Goal: Find specific page/section: Find specific page/section

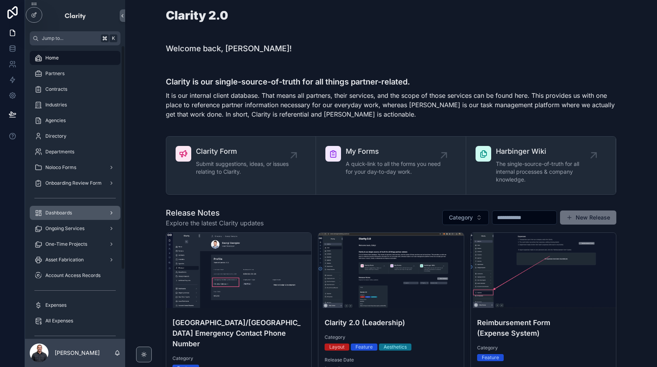
click at [107, 211] on div "scrollable content" at bounding box center [111, 213] width 10 height 13
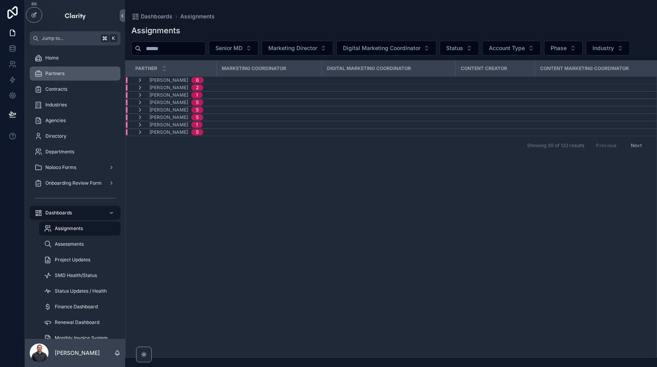
click at [86, 75] on div "Partners" at bounding box center [74, 73] width 81 height 13
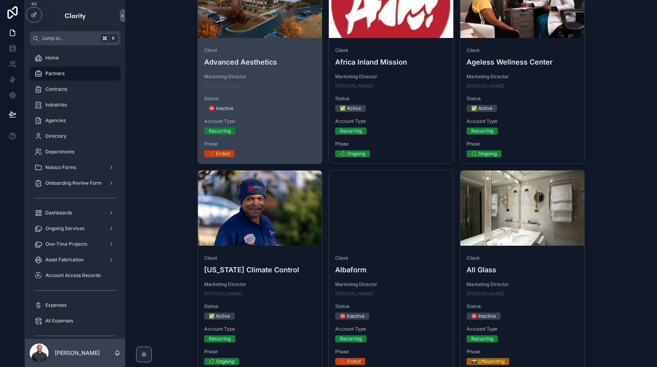
scroll to position [602, 0]
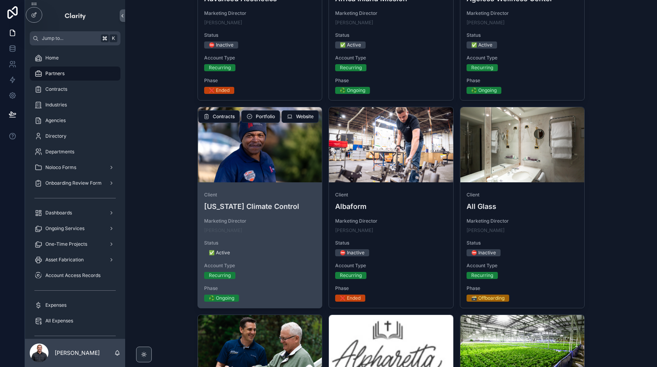
click at [296, 228] on div "[PERSON_NAME]" at bounding box center [260, 230] width 112 height 6
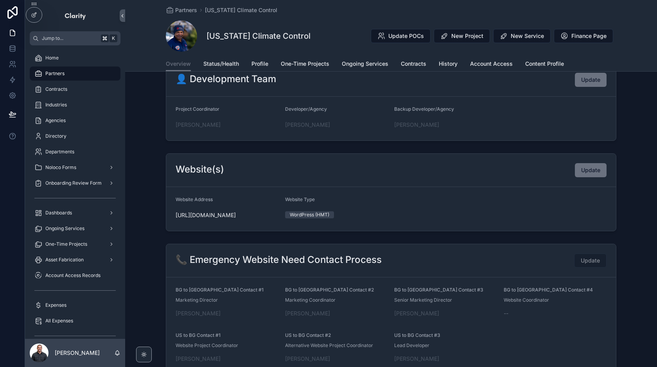
scroll to position [392, 0]
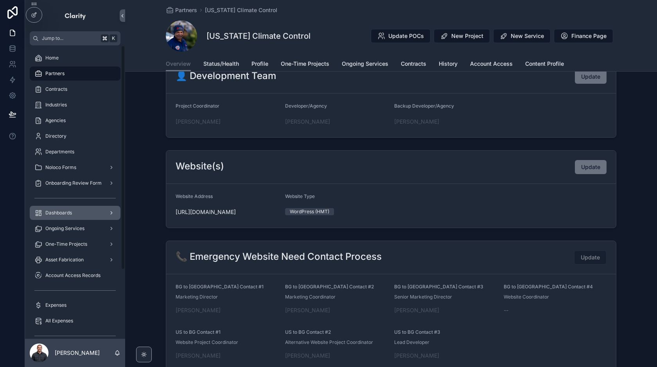
click at [92, 210] on div "Dashboards" at bounding box center [74, 213] width 81 height 13
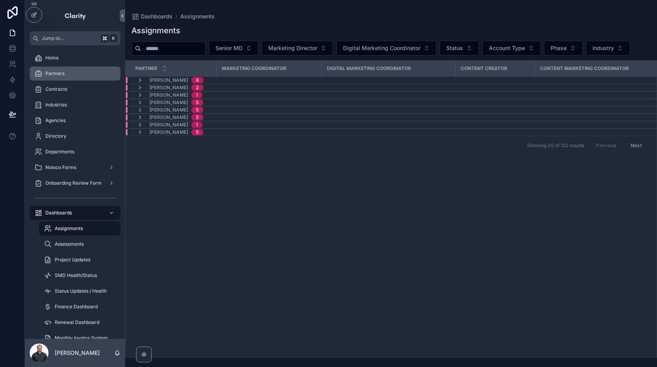
click at [89, 76] on div "Partners" at bounding box center [74, 73] width 81 height 13
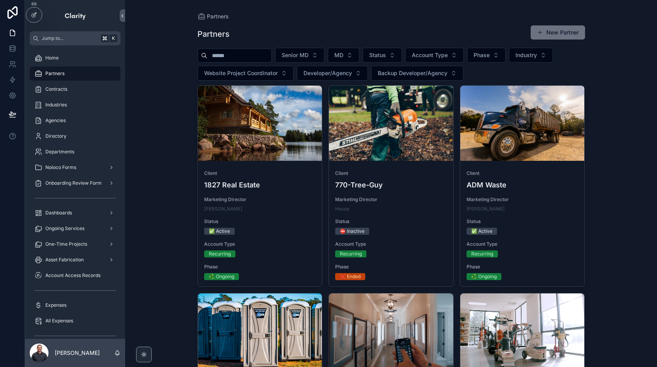
click at [238, 54] on input "scrollable content" at bounding box center [239, 55] width 64 height 11
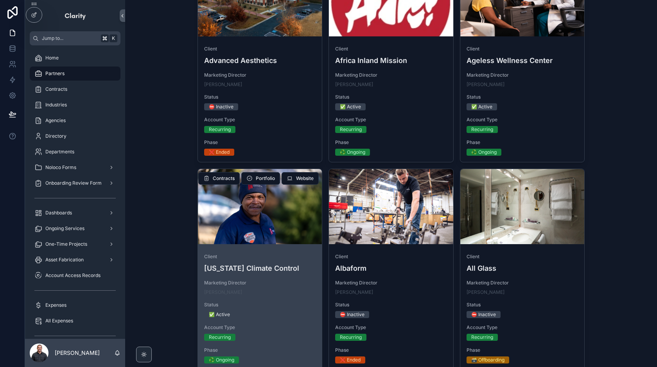
scroll to position [542, 0]
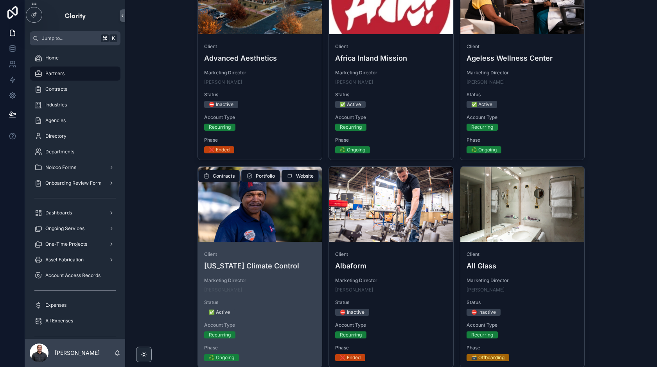
click at [277, 309] on div "✅ Active" at bounding box center [260, 312] width 112 height 7
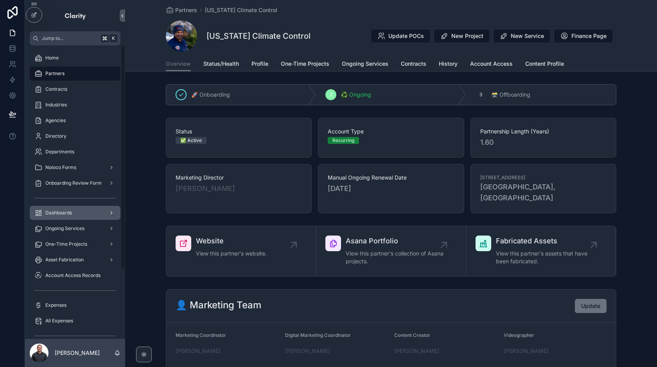
click at [92, 214] on div "Dashboards" at bounding box center [74, 213] width 81 height 13
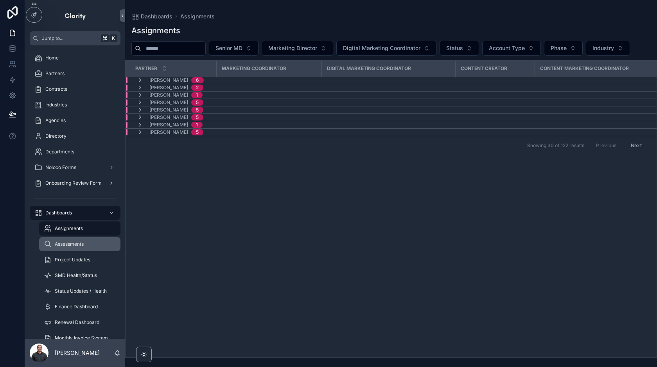
click at [81, 243] on span "Assessments" at bounding box center [69, 244] width 29 height 6
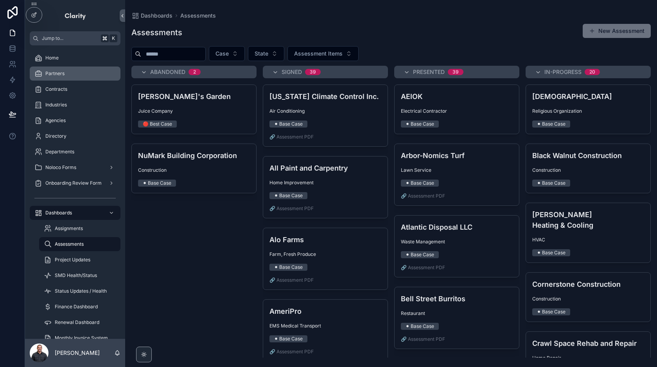
click at [56, 70] on span "Partners" at bounding box center [54, 73] width 19 height 6
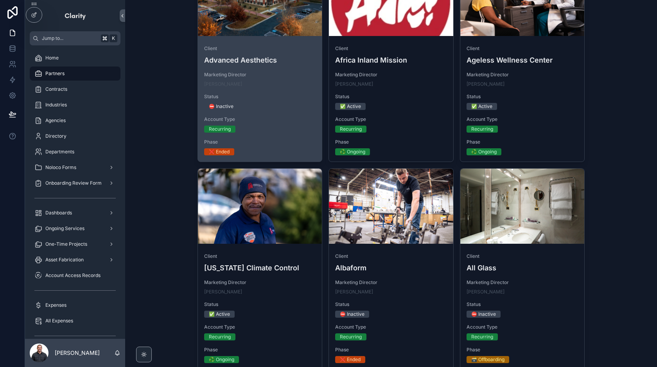
scroll to position [592, 0]
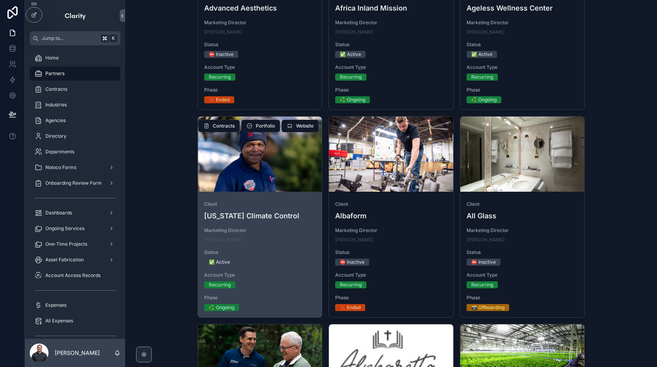
click at [274, 169] on div "scrollable content" at bounding box center [260, 154] width 124 height 75
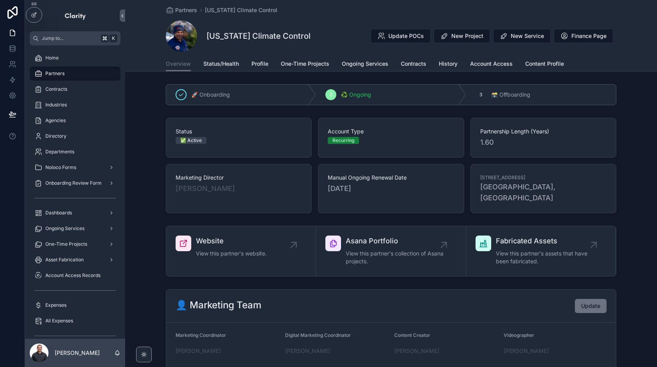
click at [333, 35] on div "[US_STATE] Climate Control Update POCs New Project New Service Finance Page" at bounding box center [391, 35] width 451 height 31
